Goal: Check status: Check status

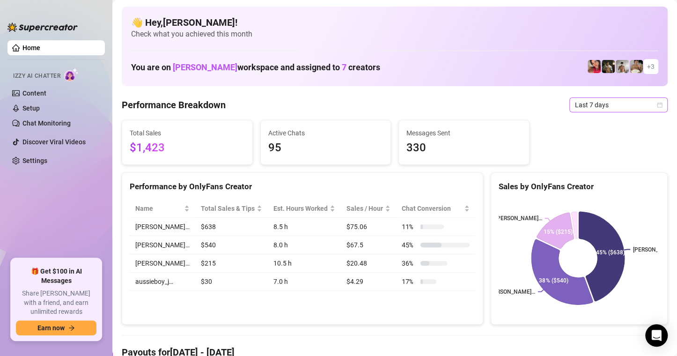
click at [657, 104] on icon "calendar" at bounding box center [660, 105] width 6 height 6
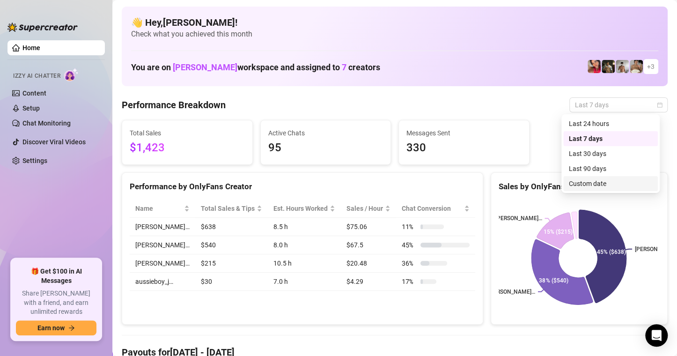
click at [582, 194] on div "[PERSON_NAME]… [PERSON_NAME]… [PERSON_NAME]… 45% ($638) 38% ($540) 15% ($215)" at bounding box center [579, 258] width 176 height 132
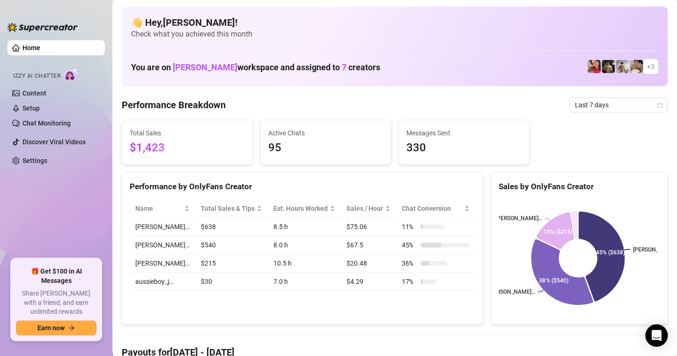
click at [587, 187] on div "Sales by OnlyFans Creator" at bounding box center [579, 186] width 161 height 13
click at [657, 102] on icon "calendar" at bounding box center [660, 105] width 6 height 6
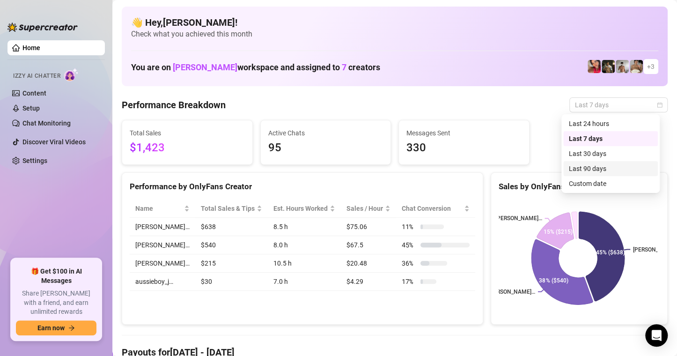
click at [586, 182] on div "Custom date" at bounding box center [610, 183] width 83 height 10
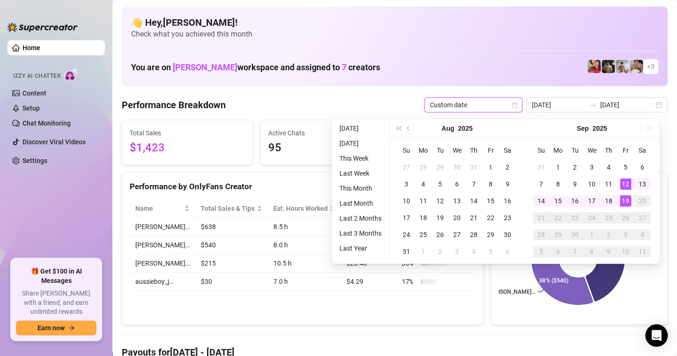
type input "[DATE]"
click at [626, 202] on div "19" at bounding box center [625, 200] width 11 height 11
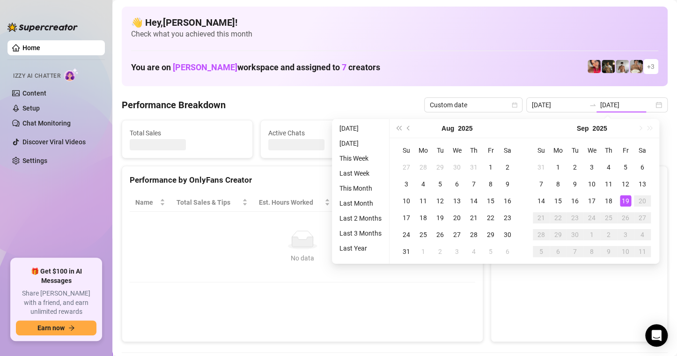
type input "[DATE]"
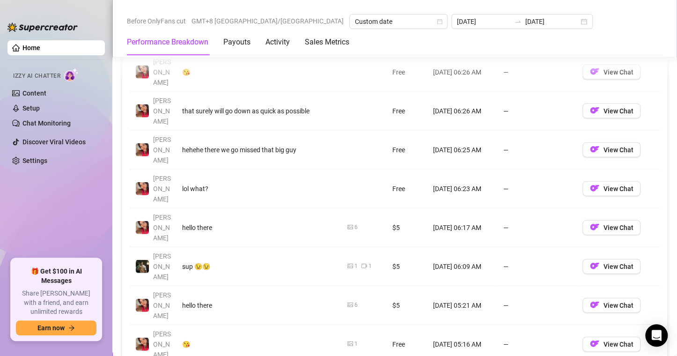
scroll to position [1171, 0]
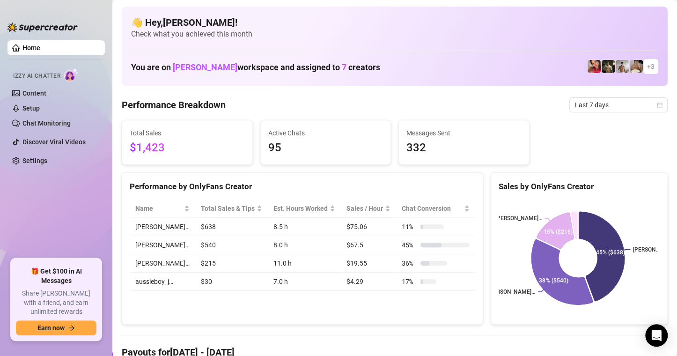
click at [652, 101] on span "Last 7 days" at bounding box center [618, 105] width 87 height 14
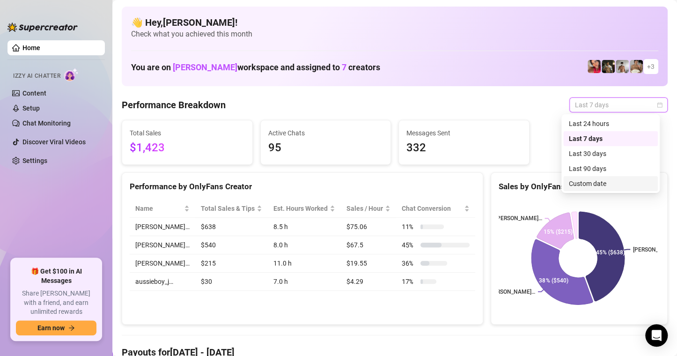
click at [595, 189] on div "Custom date" at bounding box center [610, 183] width 95 height 15
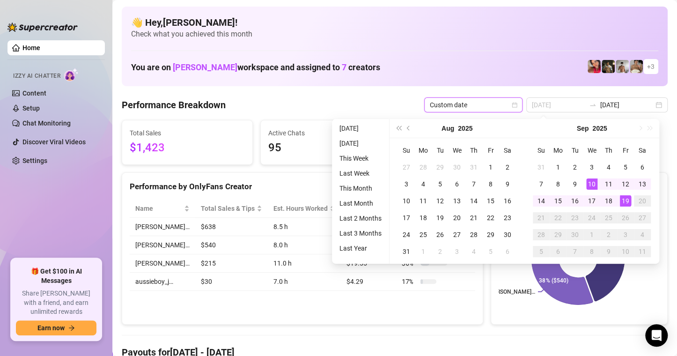
type input "[DATE]"
click at [627, 199] on div "19" at bounding box center [625, 200] width 11 height 11
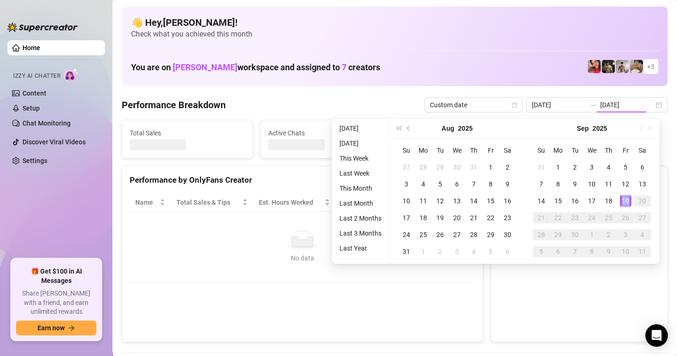
type input "[DATE]"
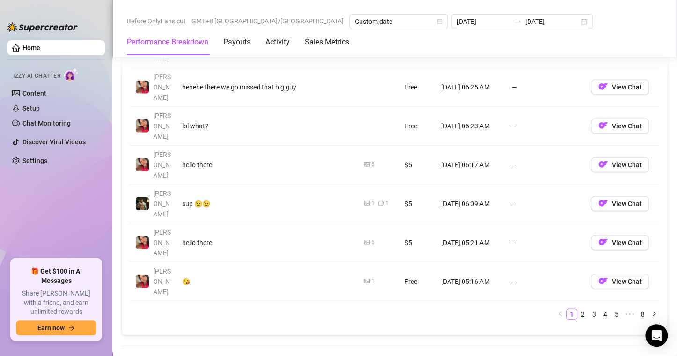
scroll to position [1124, 0]
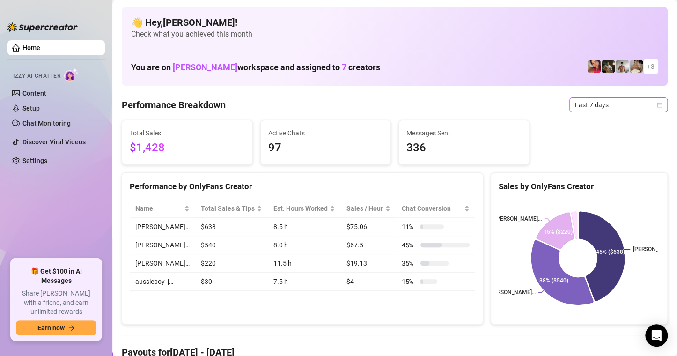
click at [652, 101] on span "Last 7 days" at bounding box center [618, 105] width 87 height 14
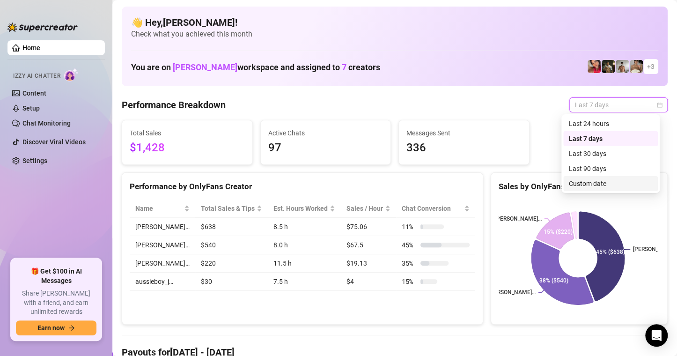
click at [604, 187] on div "Custom date" at bounding box center [610, 183] width 83 height 10
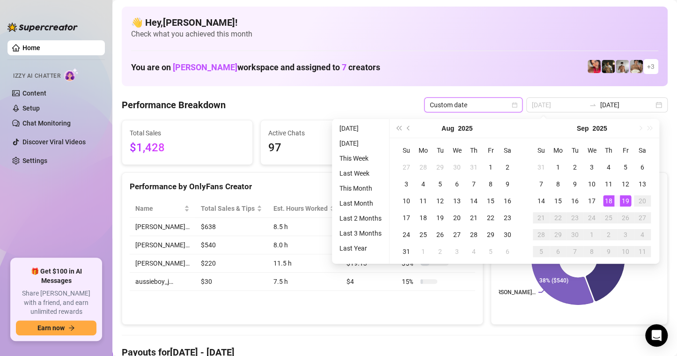
type input "[DATE]"
click at [629, 200] on div "19" at bounding box center [625, 200] width 11 height 11
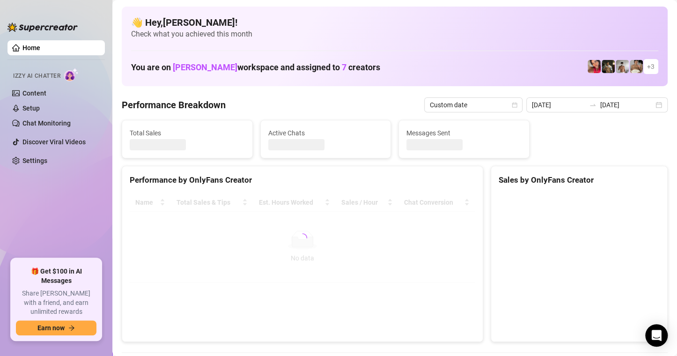
type input "[DATE]"
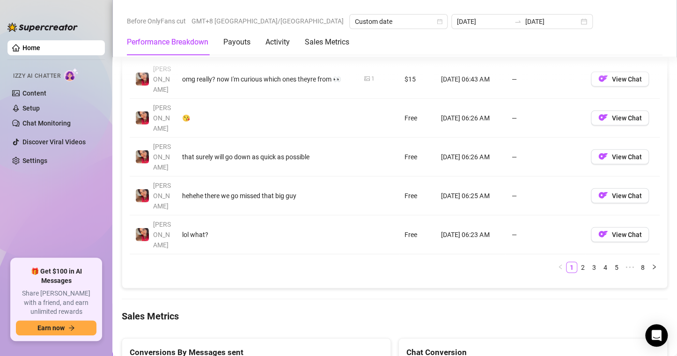
scroll to position [1171, 0]
